Goal: Information Seeking & Learning: Learn about a topic

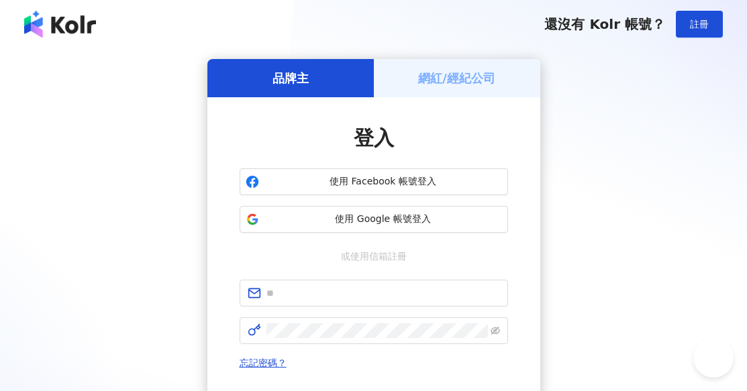
click at [400, 282] on span at bounding box center [374, 293] width 268 height 27
click at [405, 301] on span at bounding box center [374, 293] width 268 height 27
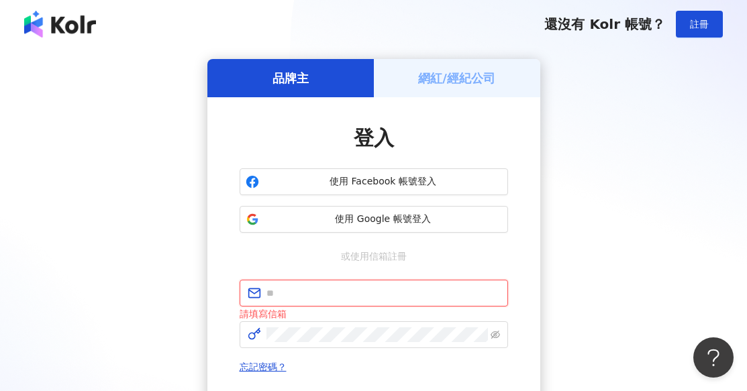
click at [387, 289] on input "text" at bounding box center [383, 293] width 234 height 15
type input "**********"
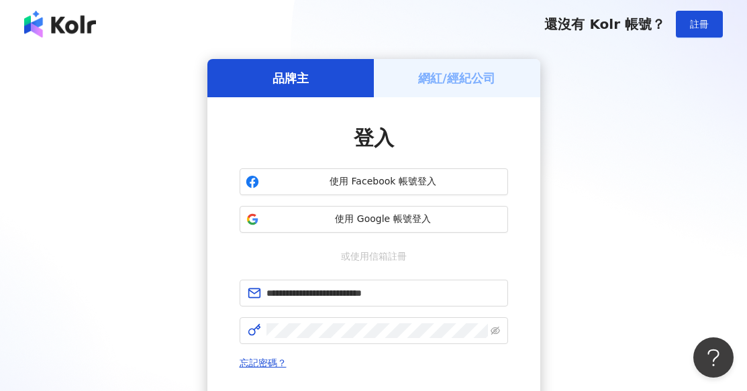
click at [509, 335] on div "**********" at bounding box center [373, 285] width 333 height 376
click at [499, 331] on icon "eye-invisible" at bounding box center [495, 330] width 9 height 9
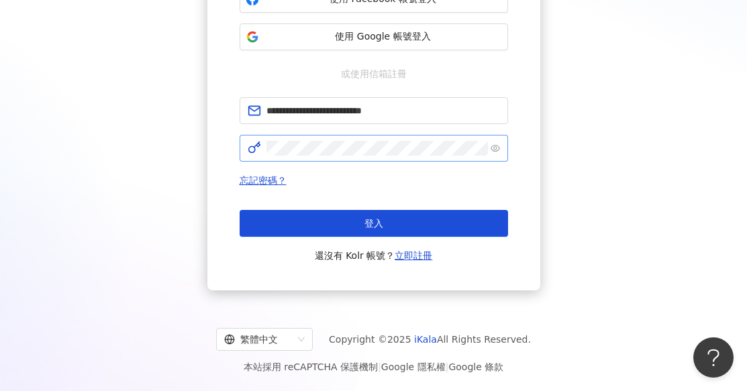
click at [441, 222] on button "登入" at bounding box center [374, 223] width 268 height 27
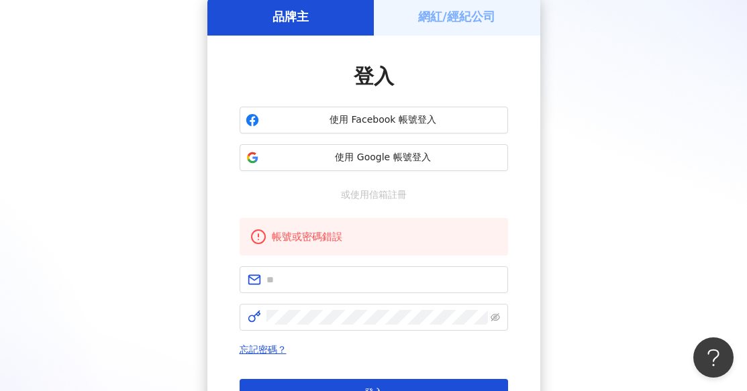
scroll to position [183, 0]
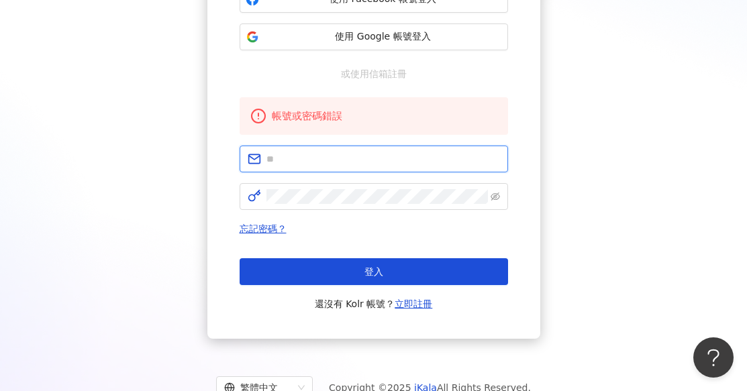
click at [381, 161] on input "text" at bounding box center [383, 159] width 234 height 15
type input "**********"
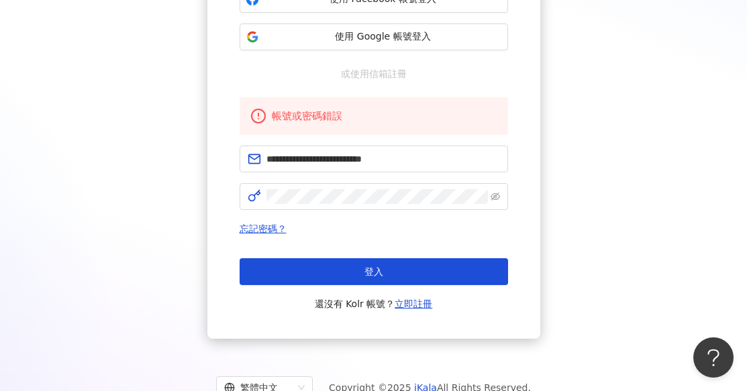
click at [361, 255] on div "忘記密碼？ 登入 還沒有 Kolr 帳號？ 立即註冊" at bounding box center [374, 266] width 268 height 91
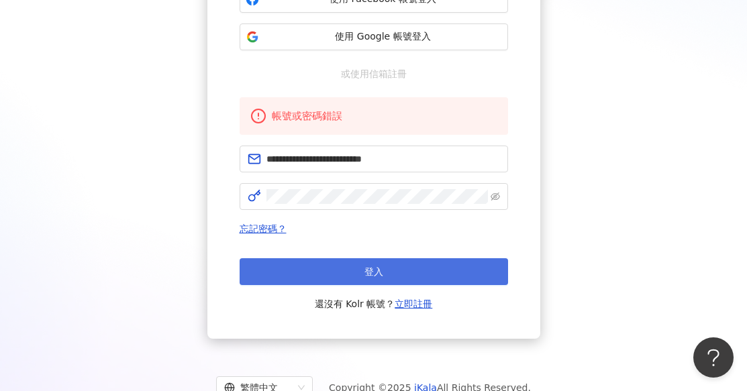
click at [370, 269] on span "登入" at bounding box center [373, 271] width 19 height 11
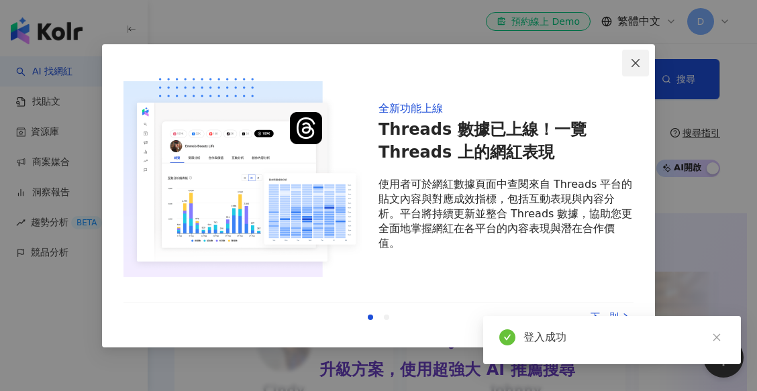
click at [642, 60] on span "Close" at bounding box center [635, 63] width 27 height 11
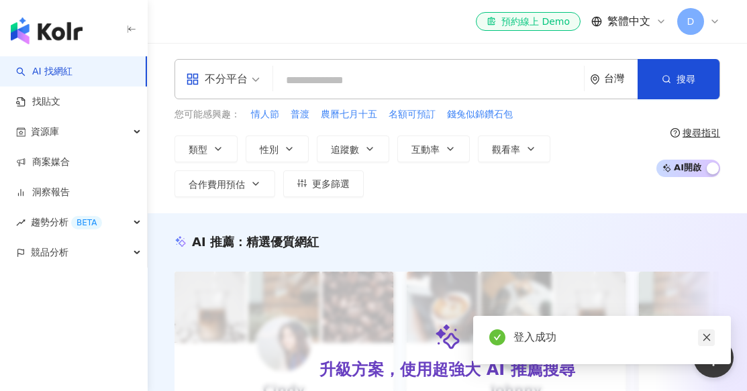
click at [703, 332] on link at bounding box center [706, 338] width 17 height 17
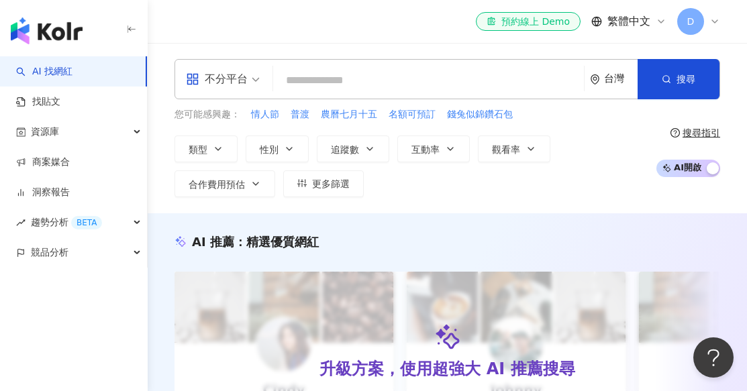
click at [245, 93] on span at bounding box center [223, 79] width 74 height 39
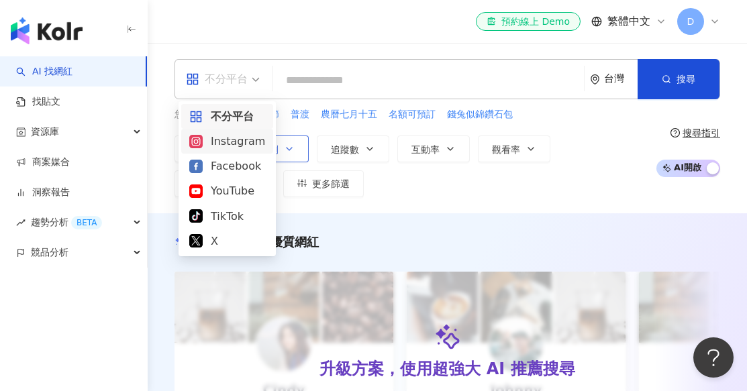
click at [244, 144] on div "Instagram" at bounding box center [227, 141] width 76 height 17
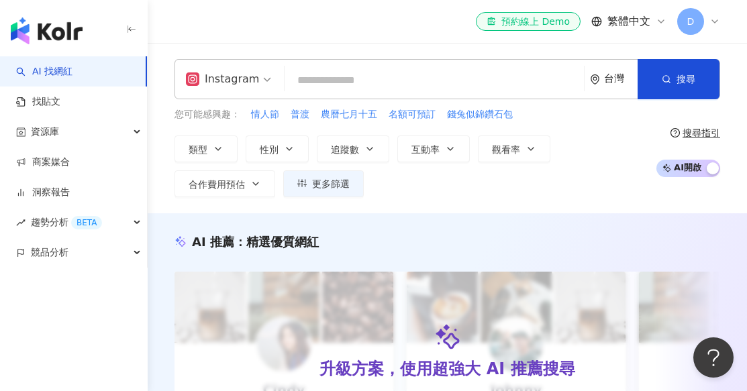
click at [431, 83] on input "search" at bounding box center [434, 81] width 289 height 26
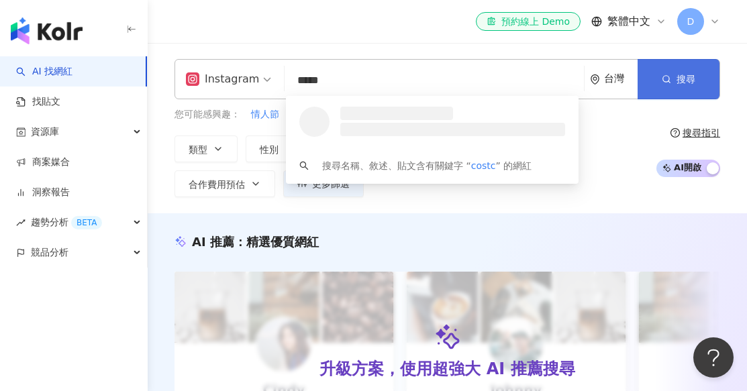
click at [683, 81] on span "搜尋" at bounding box center [686, 79] width 19 height 11
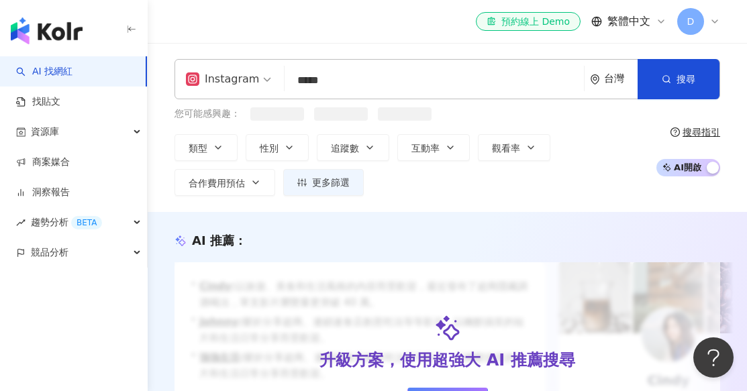
click at [441, 82] on input "*****" at bounding box center [434, 81] width 289 height 26
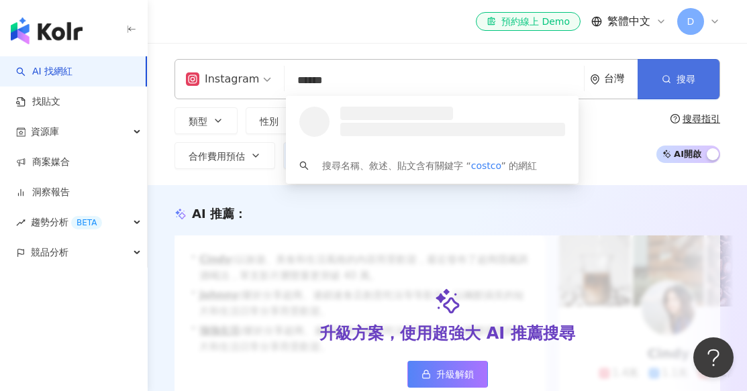
type input "******"
click at [648, 77] on button "搜尋" at bounding box center [679, 79] width 82 height 40
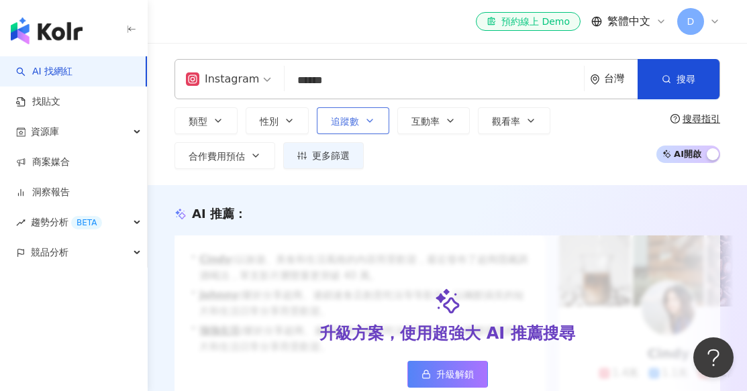
click at [346, 127] on span "追蹤數" at bounding box center [345, 121] width 28 height 11
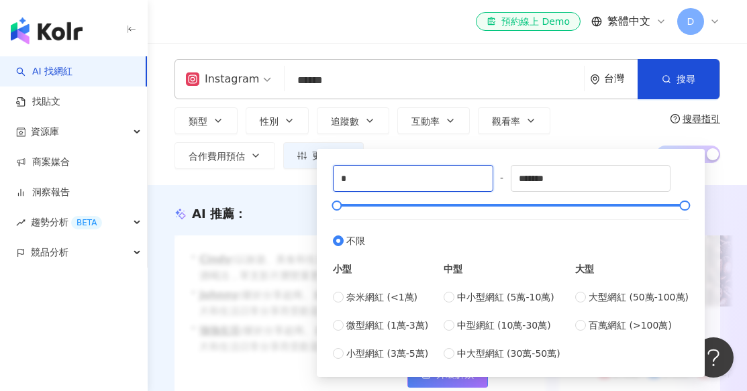
drag, startPoint x: 436, startPoint y: 179, endPoint x: 30, endPoint y: 62, distance: 422.5
click at [170, 181] on div "Instagram ****** 台灣 搜尋 loading 搜尋名稱、敘述、貼文含有關鍵字 “ costco ” 的網紅 類型 性別 追蹤數 互動率 觀看率…" at bounding box center [447, 114] width 599 height 142
type input "******"
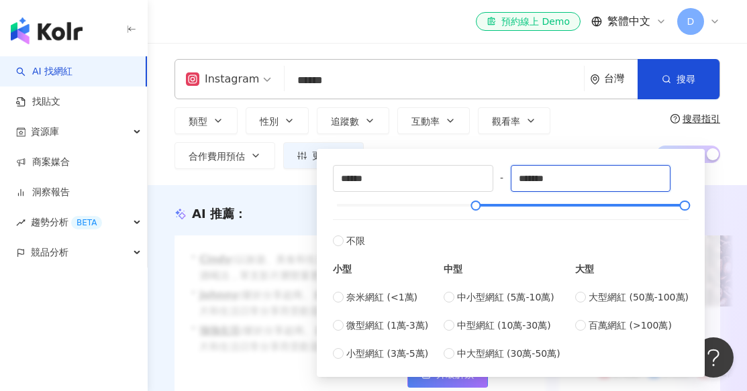
scroll to position [111, 0]
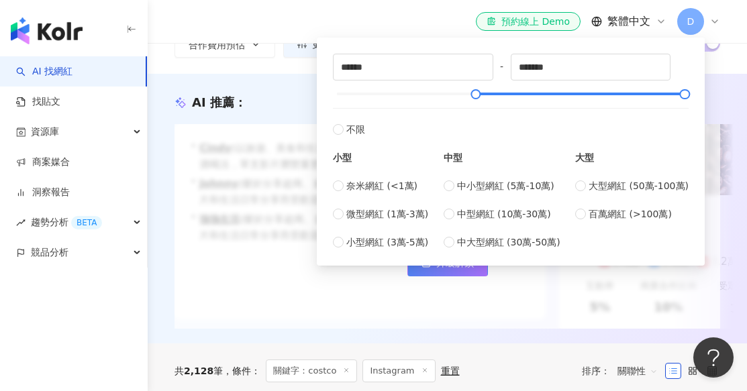
click at [713, 77] on div "AI 推薦 ： 升級方案，使用超強大 AI 推薦搜尋 升級解鎖 • Cindy : 以旅遊、美食和生活風格的內容而受歡迎，最近發布了超商隱藏調酒喝法，單支影片…" at bounding box center [447, 209] width 599 height 270
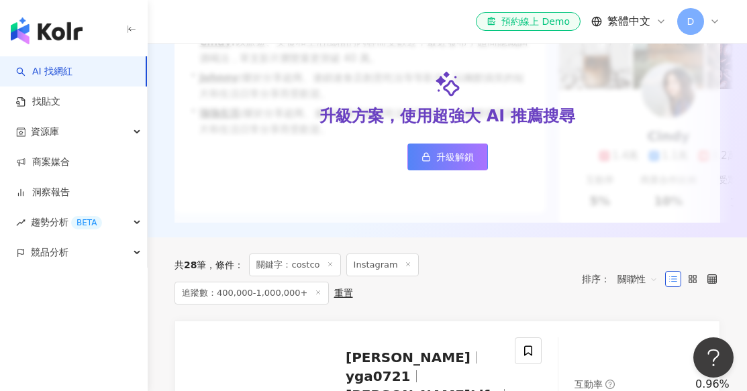
scroll to position [223, 0]
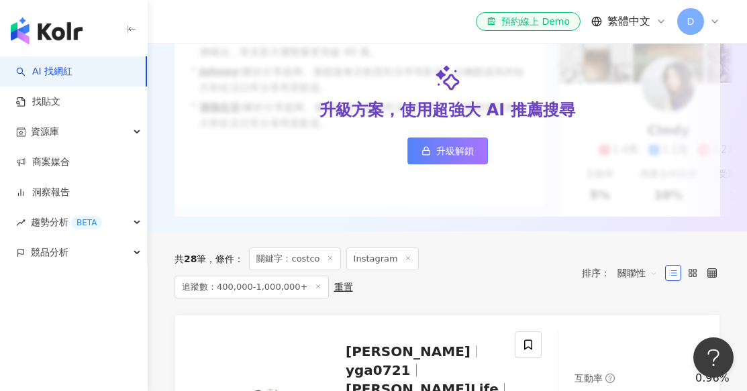
click at [329, 276] on span "追蹤數：400,000-1,000,000+" at bounding box center [251, 287] width 154 height 23
drag, startPoint x: 497, startPoint y: 269, endPoint x: 536, endPoint y: 270, distance: 38.9
click at [329, 276] on span "追蹤數：400,000-1,000,000+" at bounding box center [251, 287] width 154 height 23
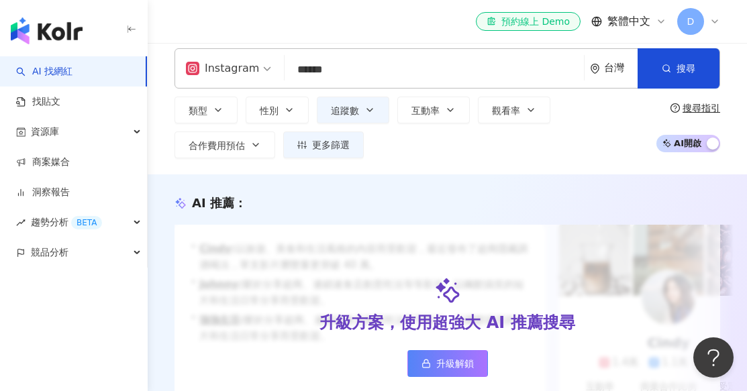
scroll to position [0, 0]
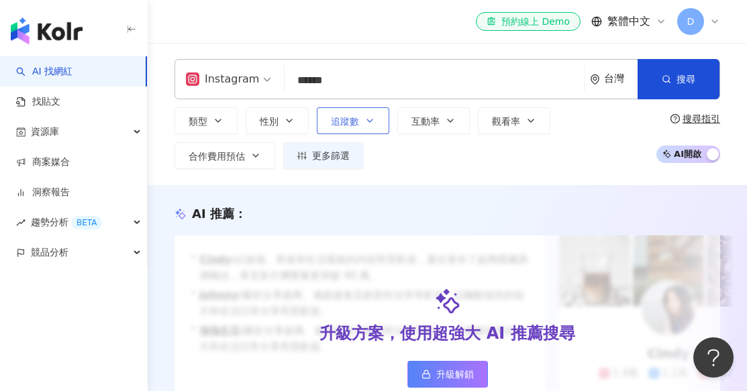
click at [370, 126] on button "追蹤數" at bounding box center [353, 120] width 72 height 27
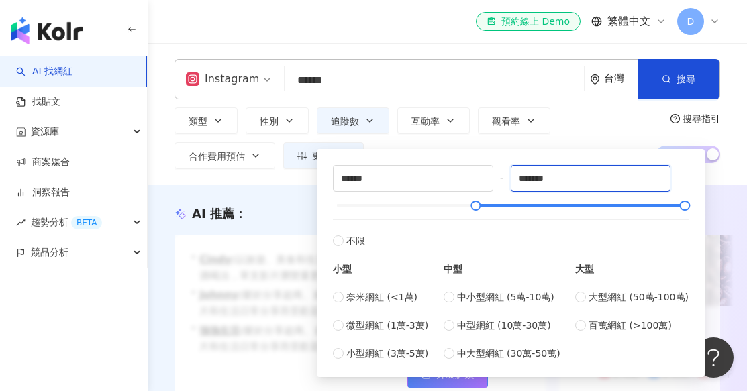
drag, startPoint x: 527, startPoint y: 177, endPoint x: 709, endPoint y: 183, distance: 182.0
click at [704, 182] on div "****** - ******* 不限 小型 奈米網紅 (<1萬) 微型網紅 (1萬-3萬) 小型網紅 (3萬-5萬) 中型 中小型網紅 (5萬-10萬) 中…" at bounding box center [511, 263] width 388 height 228
type input "*"
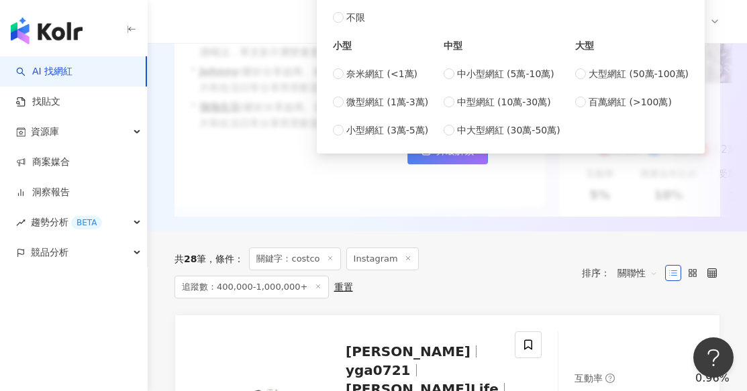
type input "******"
click at [691, 207] on div "升級方案，使用超強大 AI 推薦搜尋 升級解鎖" at bounding box center [447, 114] width 546 height 205
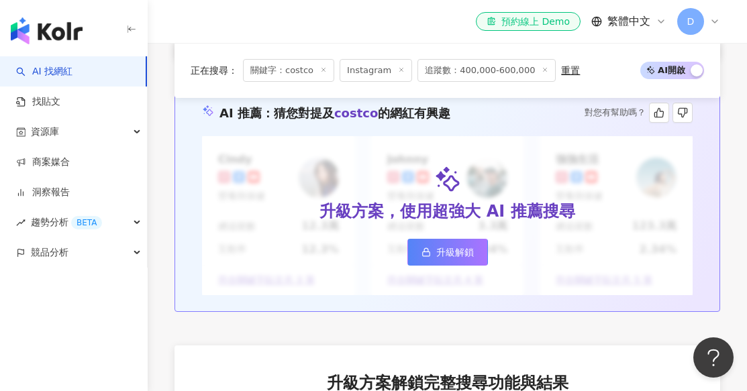
scroll to position [1500, 0]
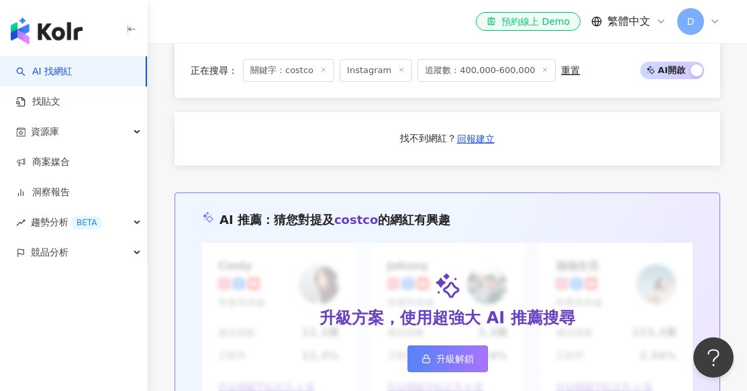
click at [693, 72] on div "button" at bounding box center [697, 71] width 12 height 17
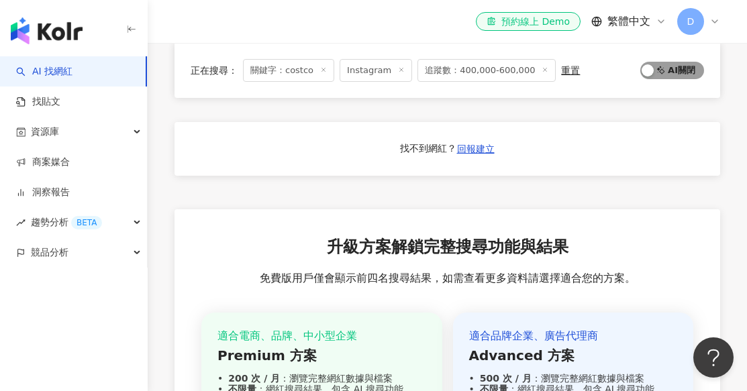
click at [693, 72] on span "AI 開啟 AI 關閉" at bounding box center [672, 70] width 64 height 17
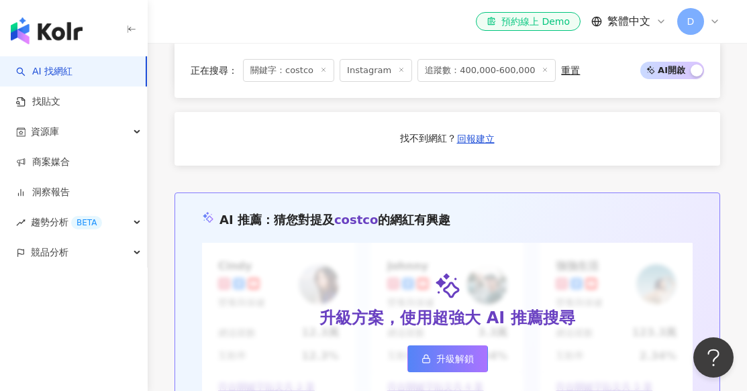
click at [693, 72] on div "button" at bounding box center [697, 71] width 12 height 17
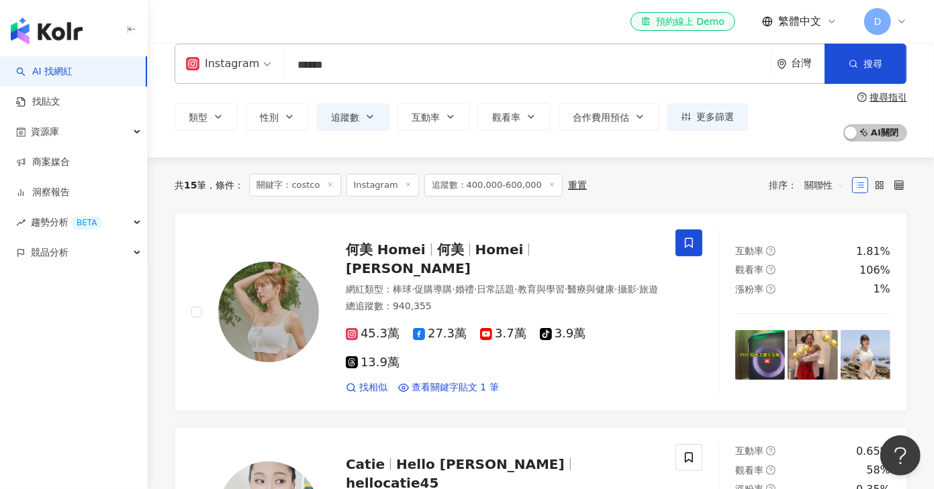
scroll to position [0, 0]
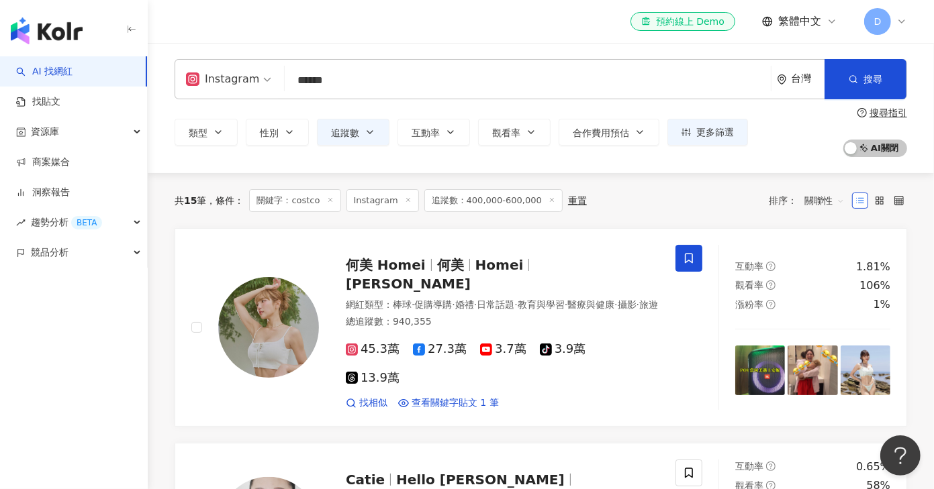
click at [340, 72] on input "******" at bounding box center [527, 81] width 475 height 26
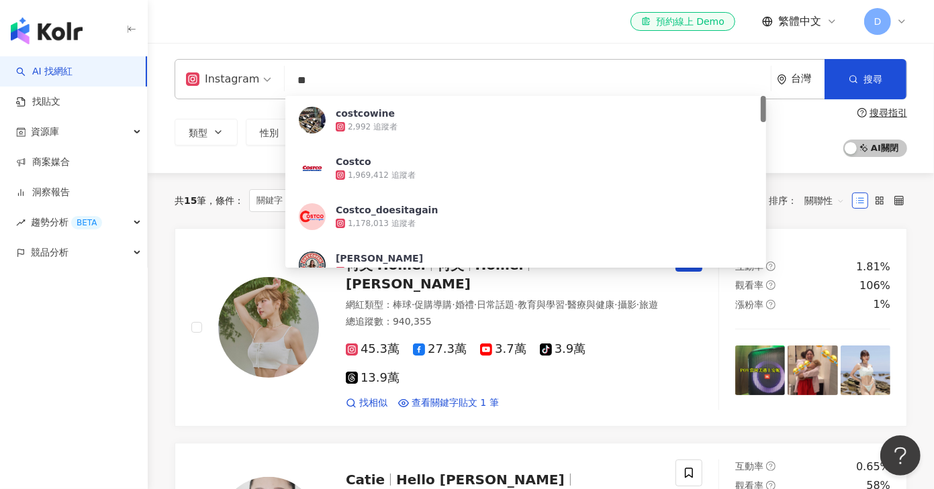
type input "*"
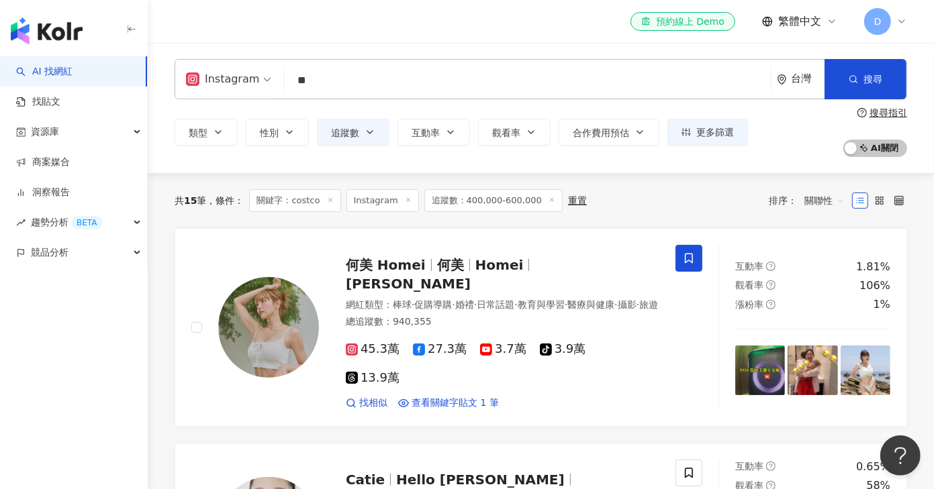
type input "*"
type input "***"
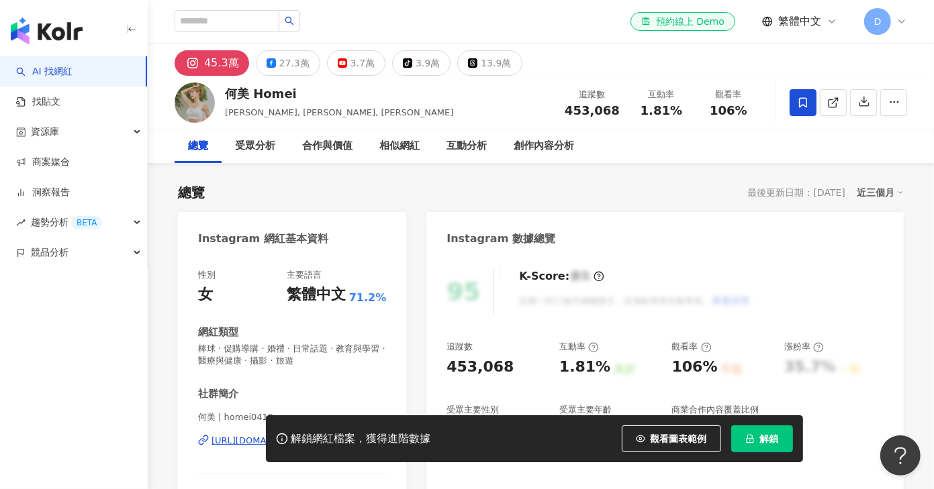
scroll to position [279, 0]
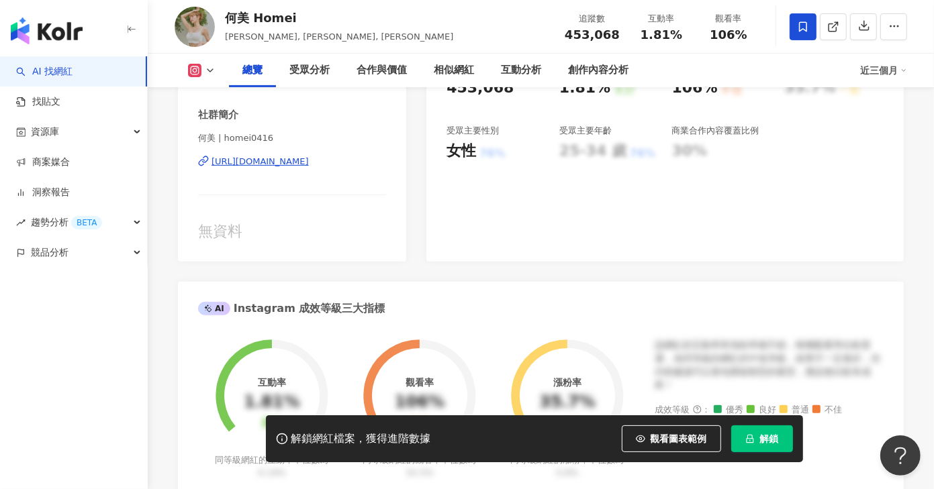
click at [309, 158] on div "[URL][DOMAIN_NAME]" at bounding box center [259, 162] width 97 height 12
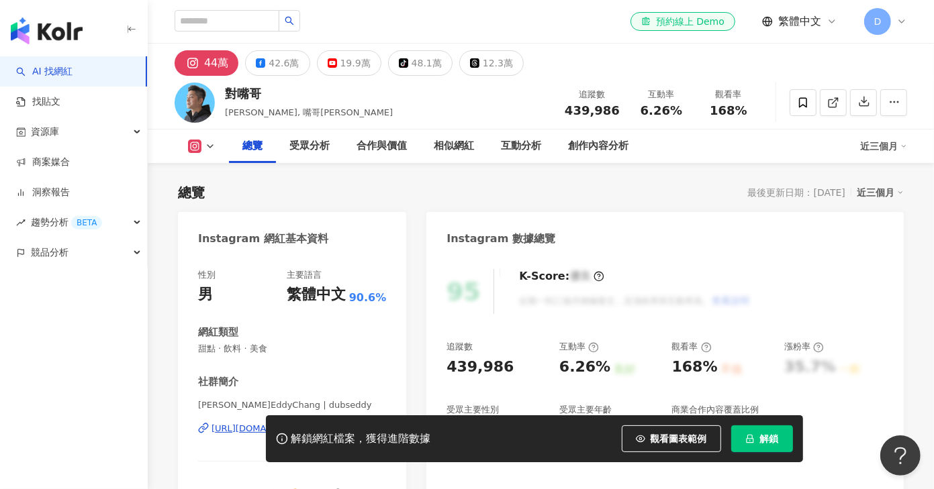
scroll to position [140, 0]
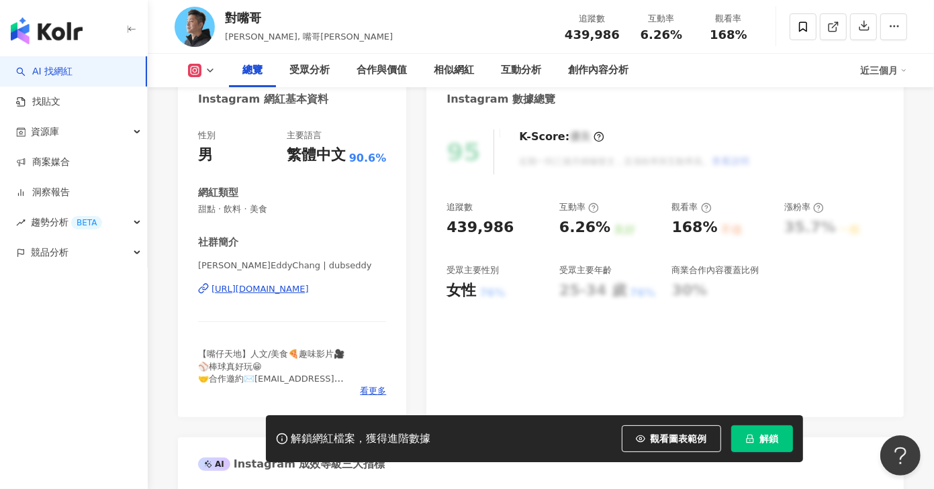
click at [288, 293] on div "https://www.instagram.com/dubseddy/" at bounding box center [259, 289] width 97 height 12
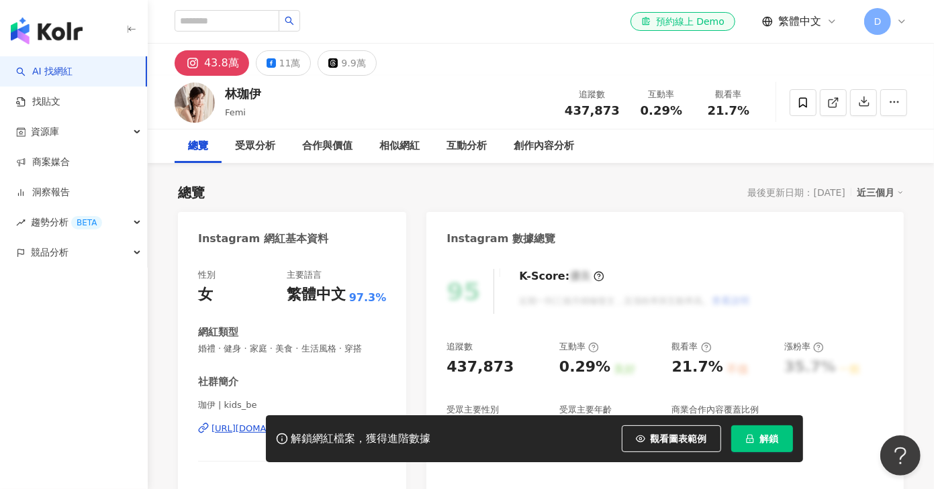
click at [237, 88] on div "林珈伊" at bounding box center [243, 93] width 36 height 17
copy div "林珈伊"
click at [309, 115] on div "林珈伊 Femi 追蹤數 437,873 互動率 0.29% 觀看率 21.7%" at bounding box center [541, 102] width 786 height 53
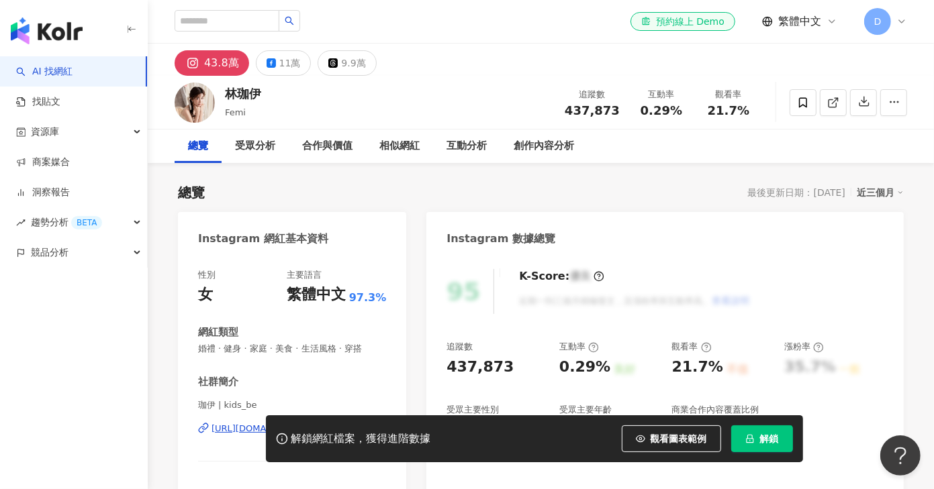
click at [236, 112] on span "Femi" at bounding box center [235, 112] width 21 height 10
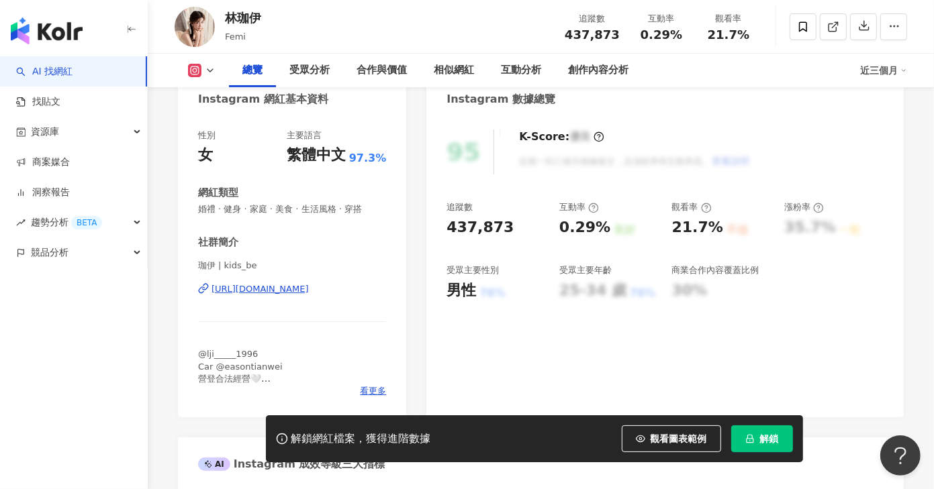
click at [309, 288] on div "https://www.instagram.com/kids_be/" at bounding box center [259, 289] width 97 height 12
